Goal: Find specific page/section

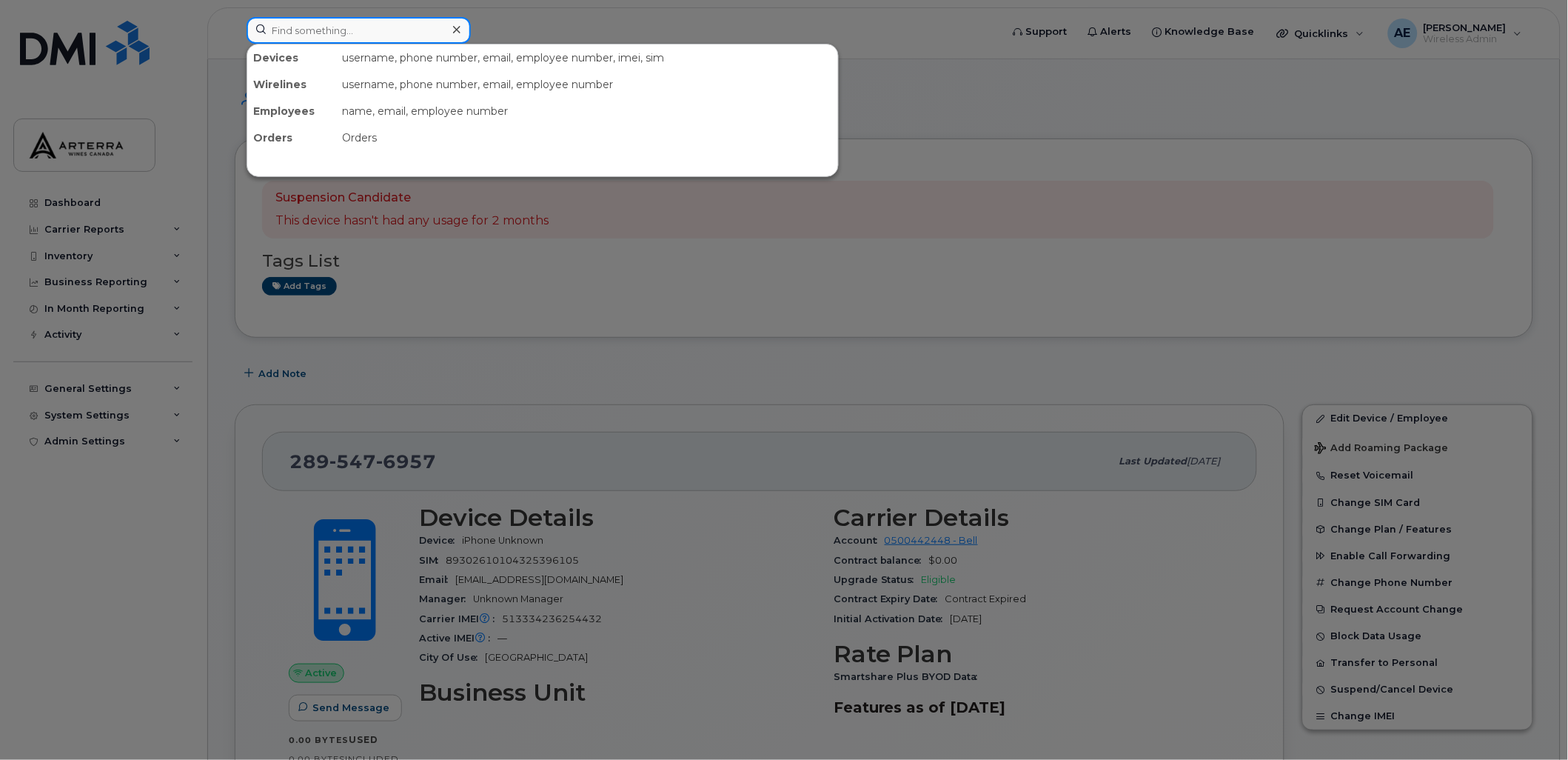
click at [393, 25] on input at bounding box center [358, 30] width 224 height 27
paste input "2892576719"
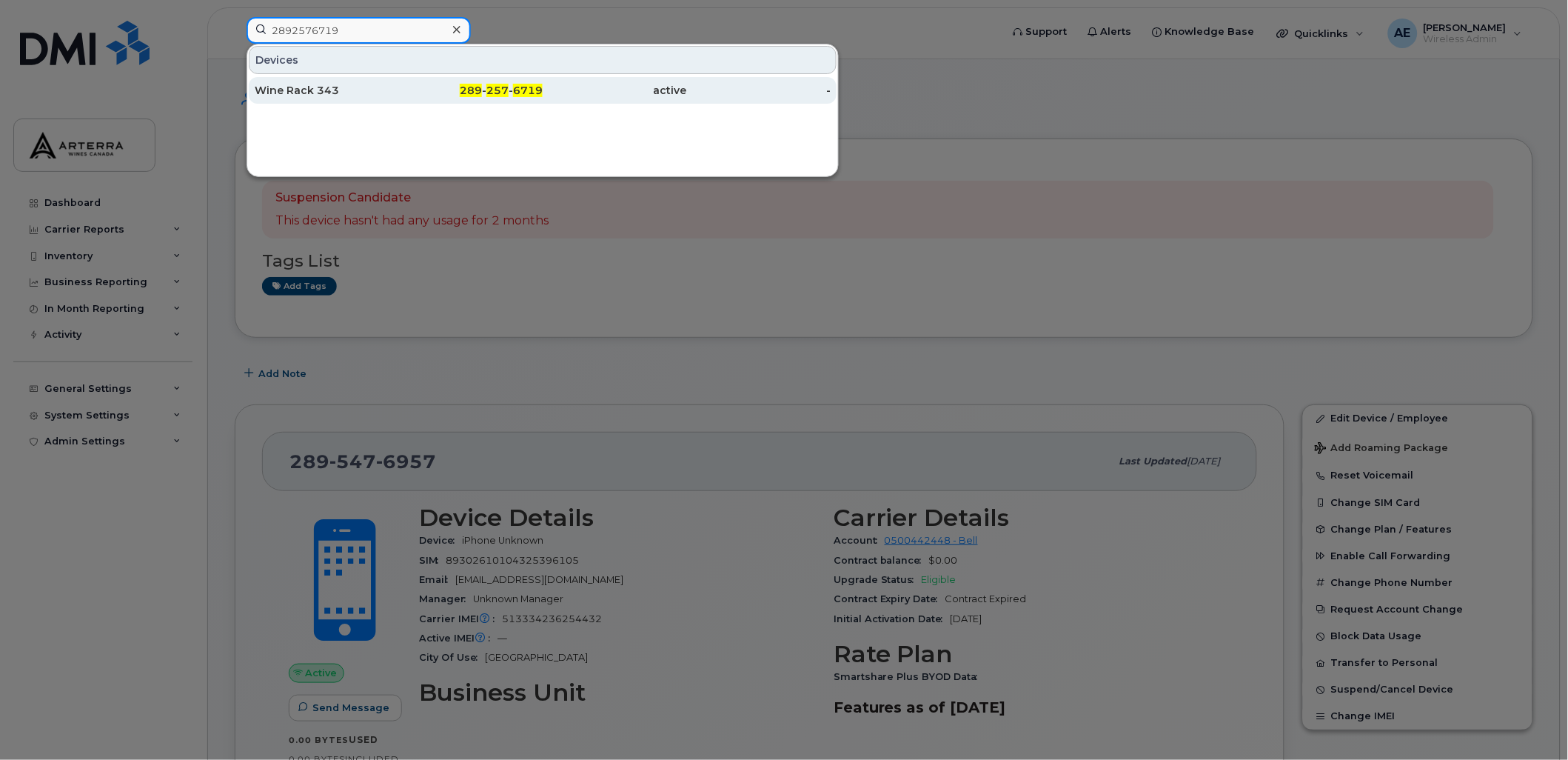
type input "2892576719"
click at [321, 84] on div "Wine Rack 343" at bounding box center [327, 90] width 145 height 15
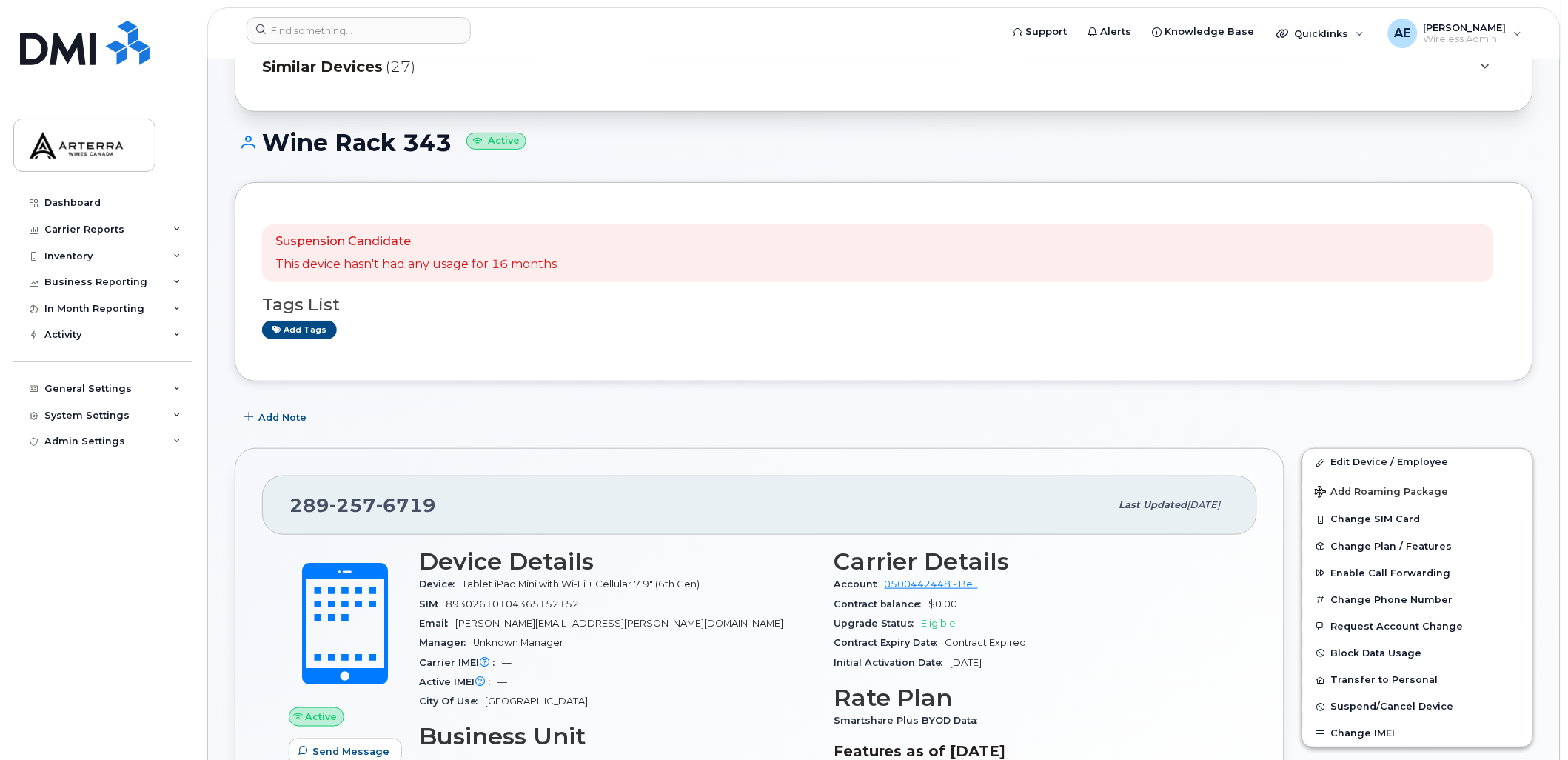
scroll to position [164, 0]
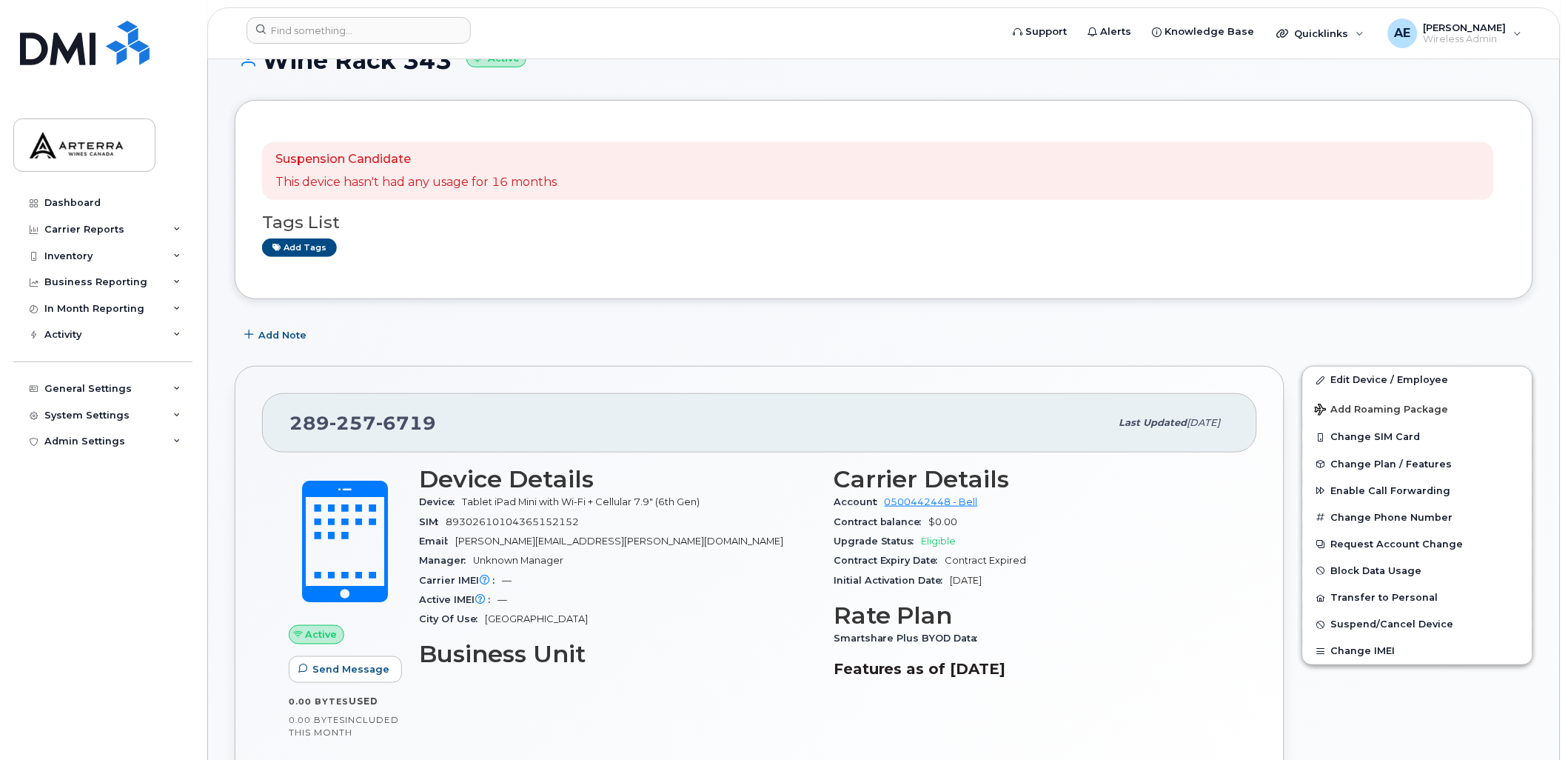
drag, startPoint x: 1567, startPoint y: 139, endPoint x: 1568, endPoint y: 124, distance: 15.0
